Goal: Transaction & Acquisition: Obtain resource

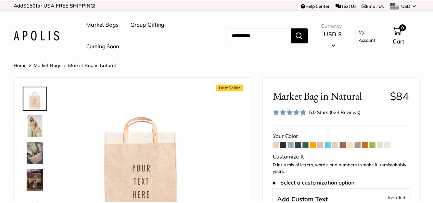
scroll to position [37, 0]
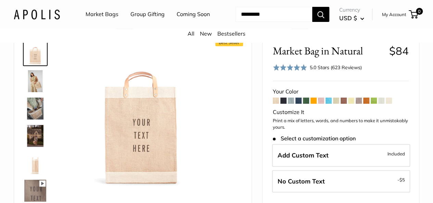
click at [36, 91] on img at bounding box center [35, 81] width 22 height 22
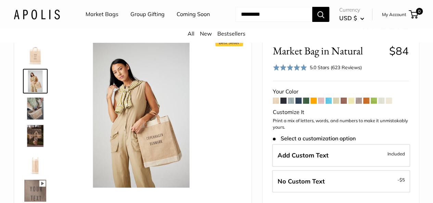
click at [35, 119] on img at bounding box center [35, 108] width 22 height 22
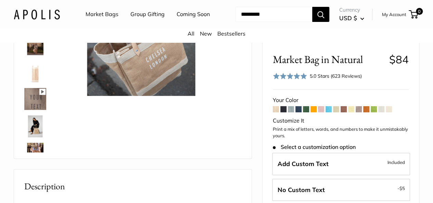
scroll to position [126, 0]
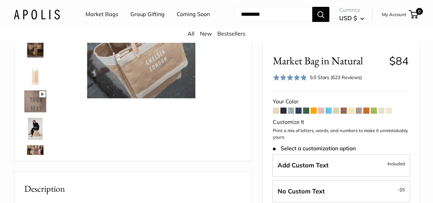
click at [345, 110] on span at bounding box center [343, 110] width 6 height 6
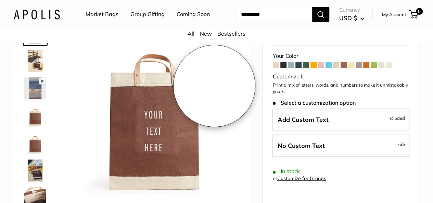
scroll to position [53, 0]
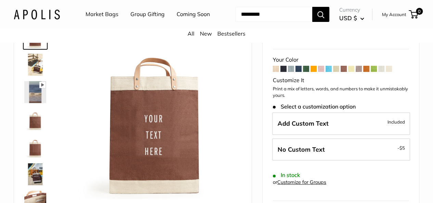
click at [282, 72] on span at bounding box center [283, 69] width 6 height 6
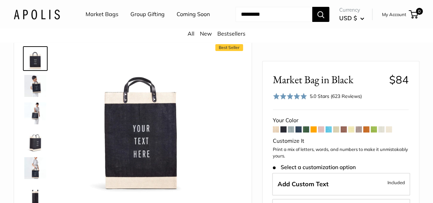
scroll to position [31, 0]
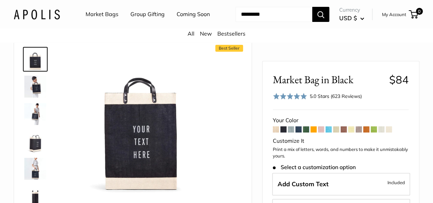
click at [306, 130] on span at bounding box center [306, 129] width 6 height 6
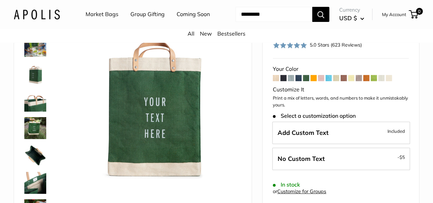
scroll to position [72, 0]
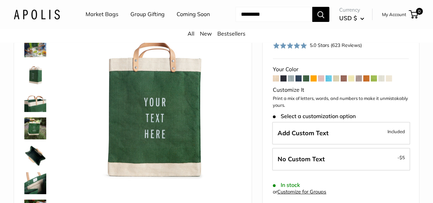
click at [375, 75] on span at bounding box center [373, 78] width 6 height 6
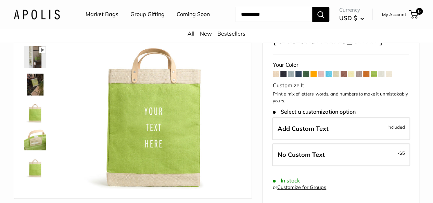
scroll to position [60, 0]
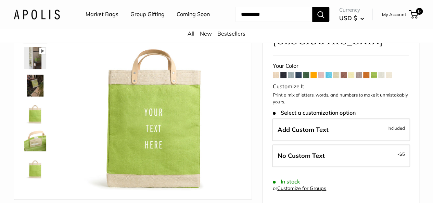
click at [276, 72] on span at bounding box center [276, 75] width 6 height 6
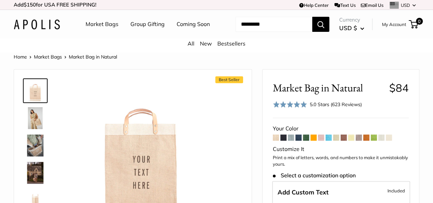
click at [235, 32] on input "Search..." at bounding box center [273, 24] width 77 height 15
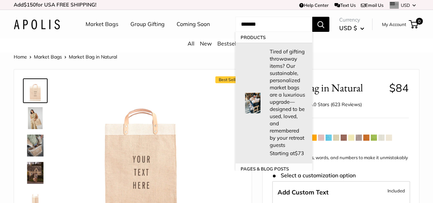
type input "*******"
click at [270, 117] on p "Tired of gifting throwaway items? Our sustainable, personalized market bags are…" at bounding box center [288, 98] width 36 height 101
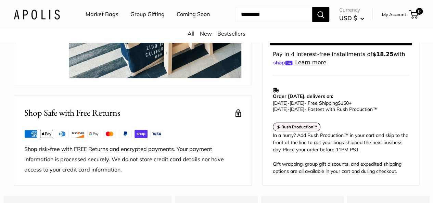
scroll to position [233, 0]
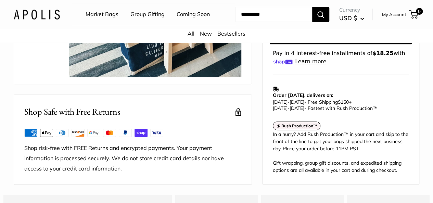
click at [155, 14] on link "Group Gifting" at bounding box center [147, 14] width 34 height 10
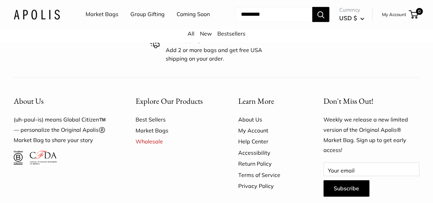
scroll to position [450, 0]
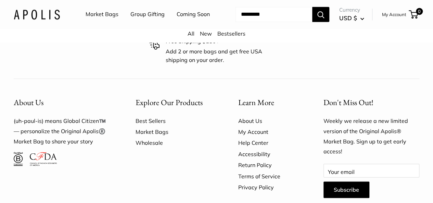
click at [149, 137] on link "Wholesale" at bounding box center [174, 142] width 79 height 11
